Goal: Entertainment & Leisure: Consume media (video, audio)

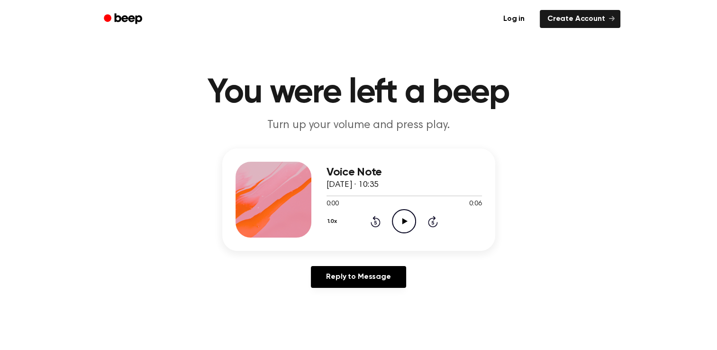
click at [408, 224] on icon "Play Audio" at bounding box center [404, 221] width 24 height 24
click at [408, 224] on icon "Pause Audio" at bounding box center [404, 221] width 24 height 24
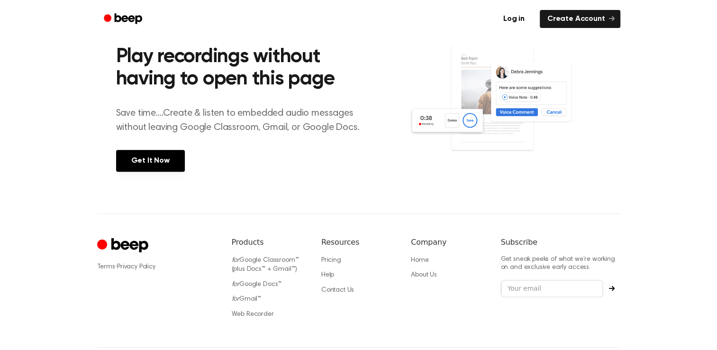
scroll to position [411, 0]
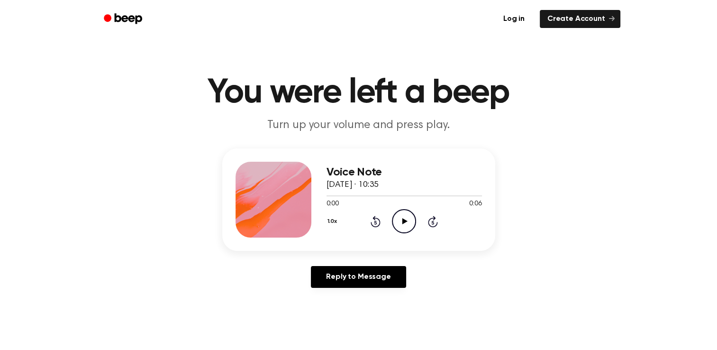
click at [400, 215] on icon "Play Audio" at bounding box center [404, 221] width 24 height 24
click at [409, 221] on icon "Play Audio" at bounding box center [404, 221] width 24 height 24
click at [406, 217] on icon "Play Audio" at bounding box center [404, 221] width 24 height 24
click at [402, 222] on icon at bounding box center [404, 221] width 5 height 6
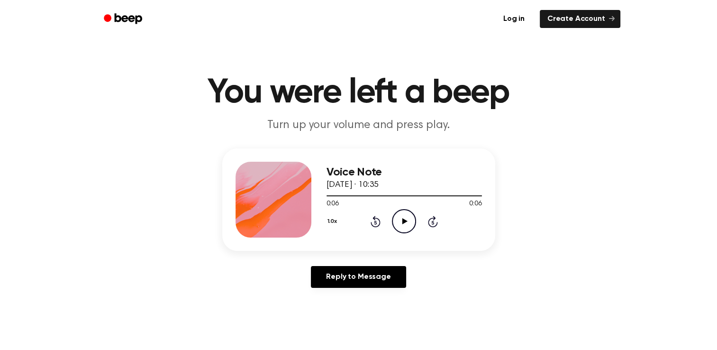
click at [409, 213] on icon "Play Audio" at bounding box center [404, 221] width 24 height 24
click at [405, 223] on icon "Play Audio" at bounding box center [404, 221] width 24 height 24
click at [400, 220] on icon "Play Audio" at bounding box center [404, 221] width 24 height 24
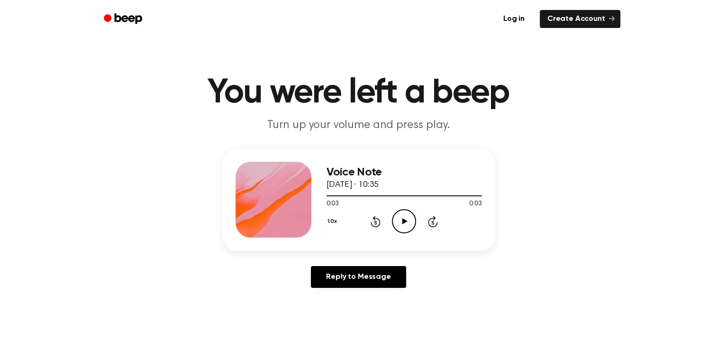
click at [400, 220] on icon "Play Audio" at bounding box center [404, 221] width 24 height 24
click at [404, 224] on icon "Play Audio" at bounding box center [404, 221] width 24 height 24
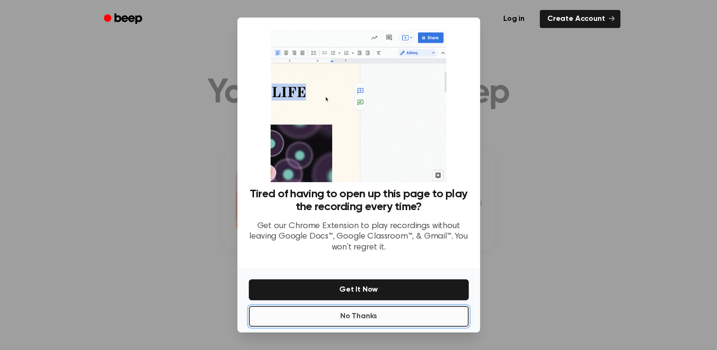
click at [347, 321] on button "No Thanks" at bounding box center [359, 316] width 220 height 21
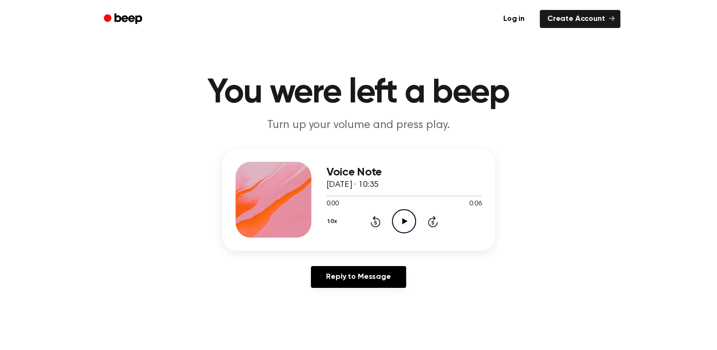
click at [409, 220] on icon "Play Audio" at bounding box center [404, 221] width 24 height 24
click at [403, 217] on icon "Play Audio" at bounding box center [404, 221] width 24 height 24
click at [404, 216] on icon "Play Audio" at bounding box center [404, 221] width 24 height 24
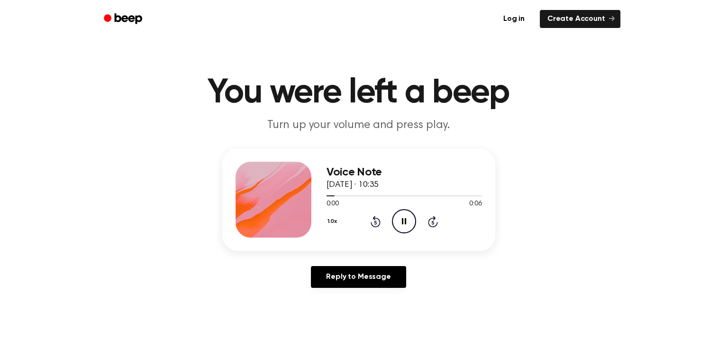
click at [404, 216] on icon "Pause Audio" at bounding box center [404, 221] width 24 height 24
click at [406, 216] on icon "Play Audio" at bounding box center [404, 221] width 24 height 24
click at [406, 216] on icon "Pause Audio" at bounding box center [404, 221] width 24 height 24
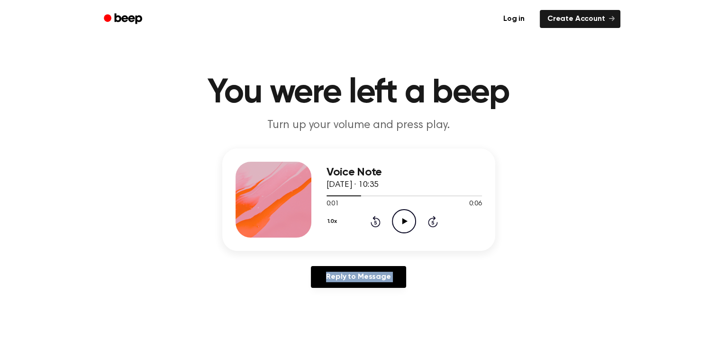
click at [406, 216] on icon "Play Audio" at bounding box center [404, 221] width 24 height 24
click at [406, 216] on icon "Pause Audio" at bounding box center [404, 221] width 24 height 24
click at [406, 216] on icon "Play Audio" at bounding box center [404, 221] width 24 height 24
click at [408, 228] on icon "Play Audio" at bounding box center [404, 221] width 24 height 24
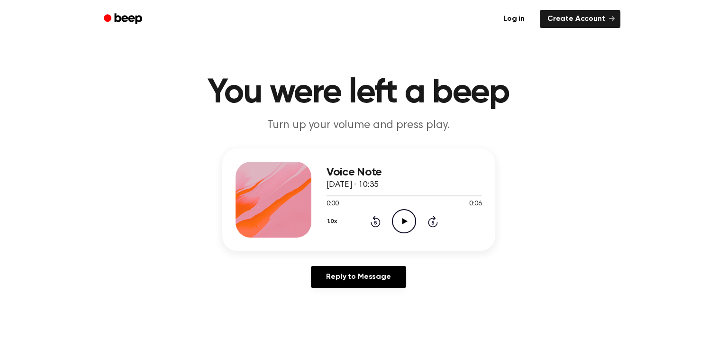
click at [398, 214] on icon "Play Audio" at bounding box center [404, 221] width 24 height 24
click at [404, 216] on icon "Play Audio" at bounding box center [404, 221] width 24 height 24
click at [404, 216] on icon "Pause Audio" at bounding box center [404, 221] width 24 height 24
click at [404, 216] on icon "Play Audio" at bounding box center [404, 221] width 24 height 24
click at [406, 223] on icon "Play Audio" at bounding box center [404, 221] width 24 height 24
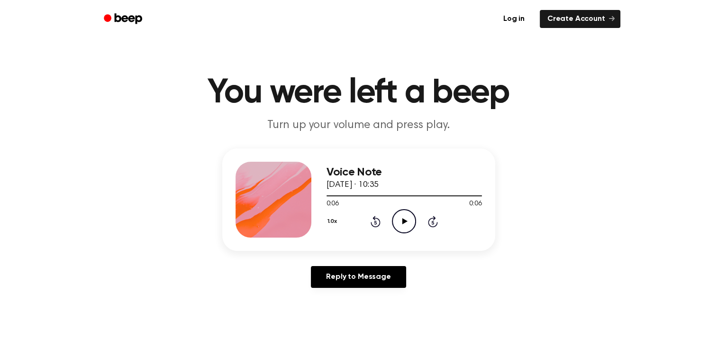
click at [406, 223] on icon "Play Audio" at bounding box center [404, 221] width 24 height 24
click at [406, 225] on icon "Play Audio" at bounding box center [404, 221] width 24 height 24
